Goal: Navigation & Orientation: Find specific page/section

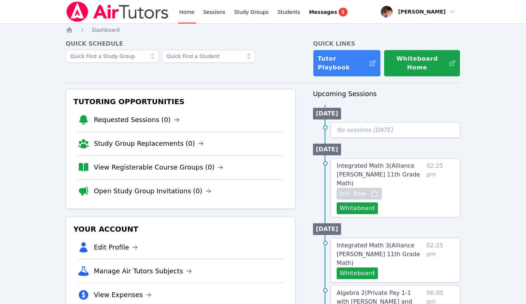
click at [329, 15] on span "Messages" at bounding box center [323, 11] width 28 height 7
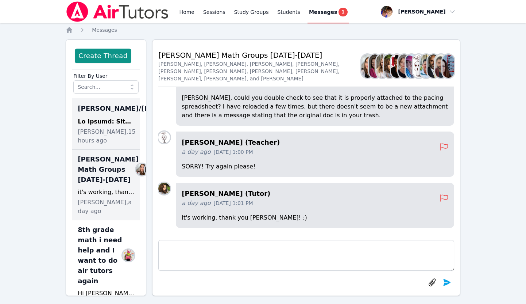
click at [119, 142] on span "Joyce Law, 15 hours ago" at bounding box center [107, 136] width 58 height 18
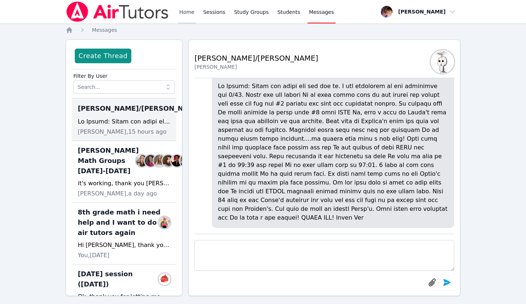
click at [184, 11] on link "Home" at bounding box center [187, 11] width 18 height 23
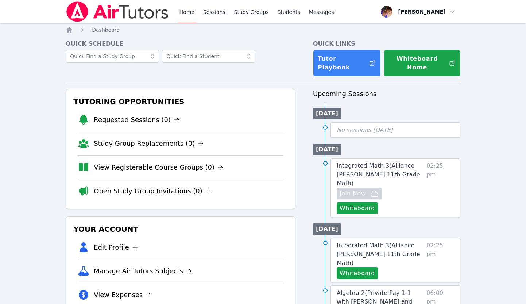
click at [196, 12] on div "Home Sessions Study Groups Students Messages" at bounding box center [257, 11] width 158 height 23
click at [192, 12] on link "Home" at bounding box center [187, 11] width 18 height 23
click at [191, 12] on link "Home" at bounding box center [187, 11] width 18 height 23
